Goal: Task Accomplishment & Management: Use online tool/utility

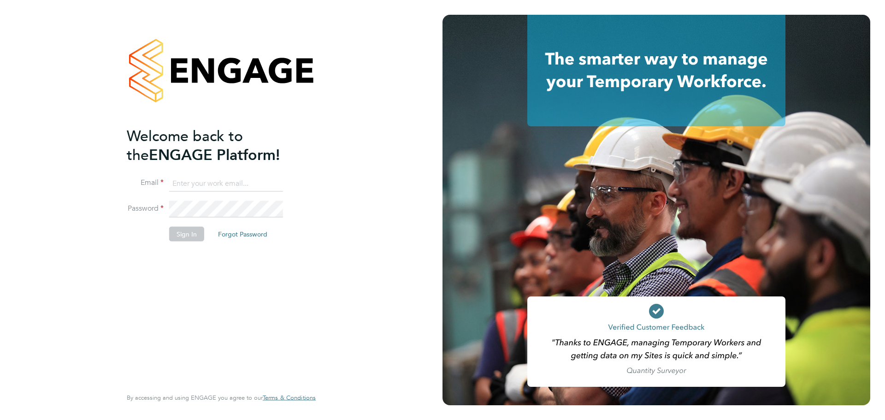
type input "jackisherwood@legacie.co.uk"
click at [194, 231] on button "Sign In" at bounding box center [186, 234] width 35 height 15
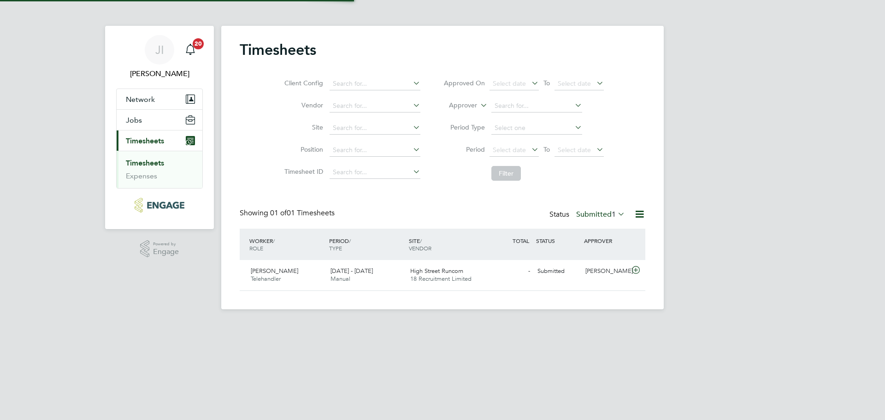
scroll to position [24, 80]
click at [637, 269] on icon at bounding box center [636, 270] width 12 height 7
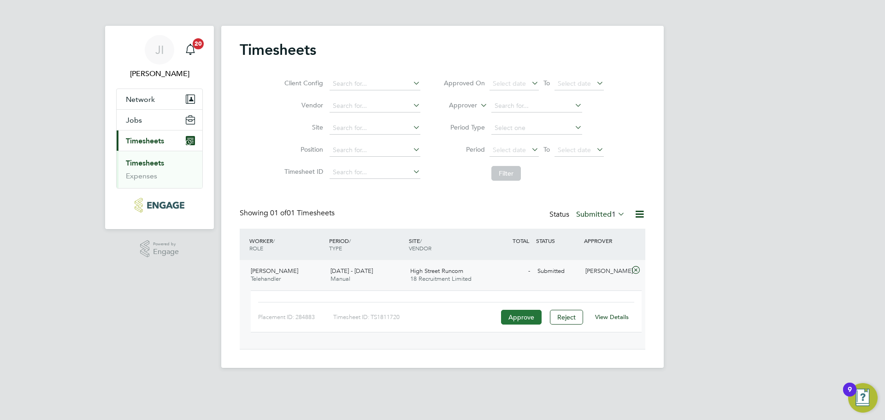
click at [516, 318] on button "Approve" at bounding box center [521, 317] width 41 height 15
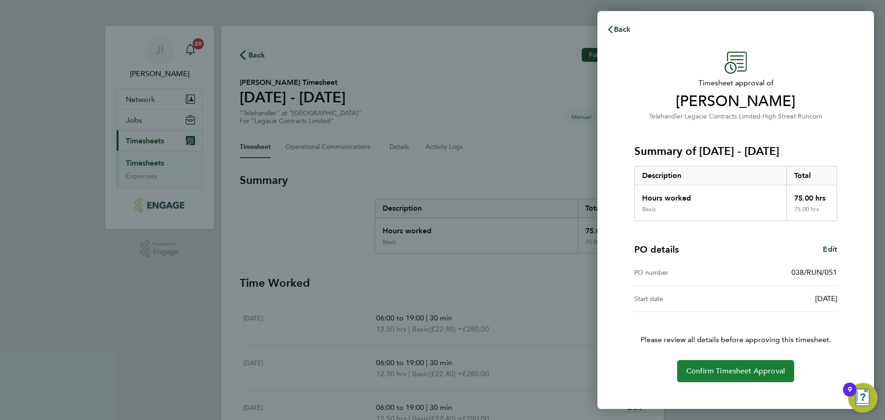
click at [729, 370] on span "Confirm Timesheet Approval" at bounding box center [736, 371] width 99 height 9
